Goal: Task Accomplishment & Management: Use online tool/utility

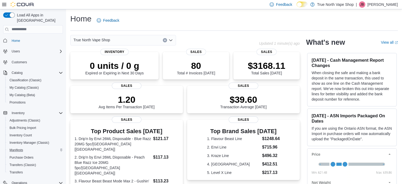
scroll to position [68, 0]
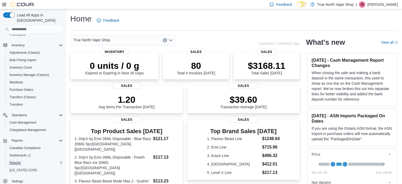
click at [12, 159] on span "Reports" at bounding box center [15, 162] width 11 height 6
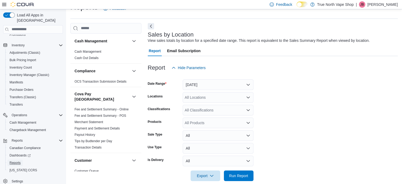
scroll to position [12, 0]
click at [248, 84] on button "[DATE]" at bounding box center [218, 84] width 71 height 11
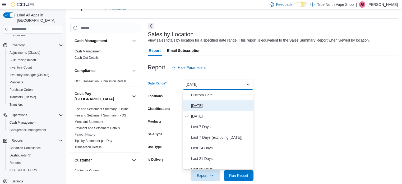
click at [197, 103] on span "[DATE]" at bounding box center [221, 105] width 60 height 6
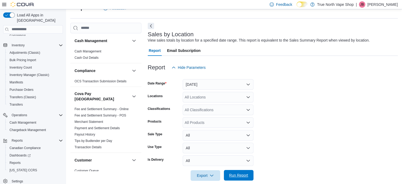
click at [235, 171] on span "Run Report" at bounding box center [238, 175] width 23 height 11
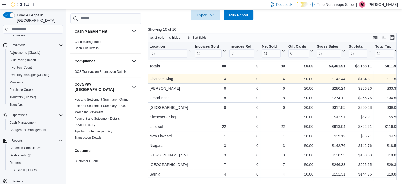
scroll to position [46, 0]
